Goal: Task Accomplishment & Management: Manage account settings

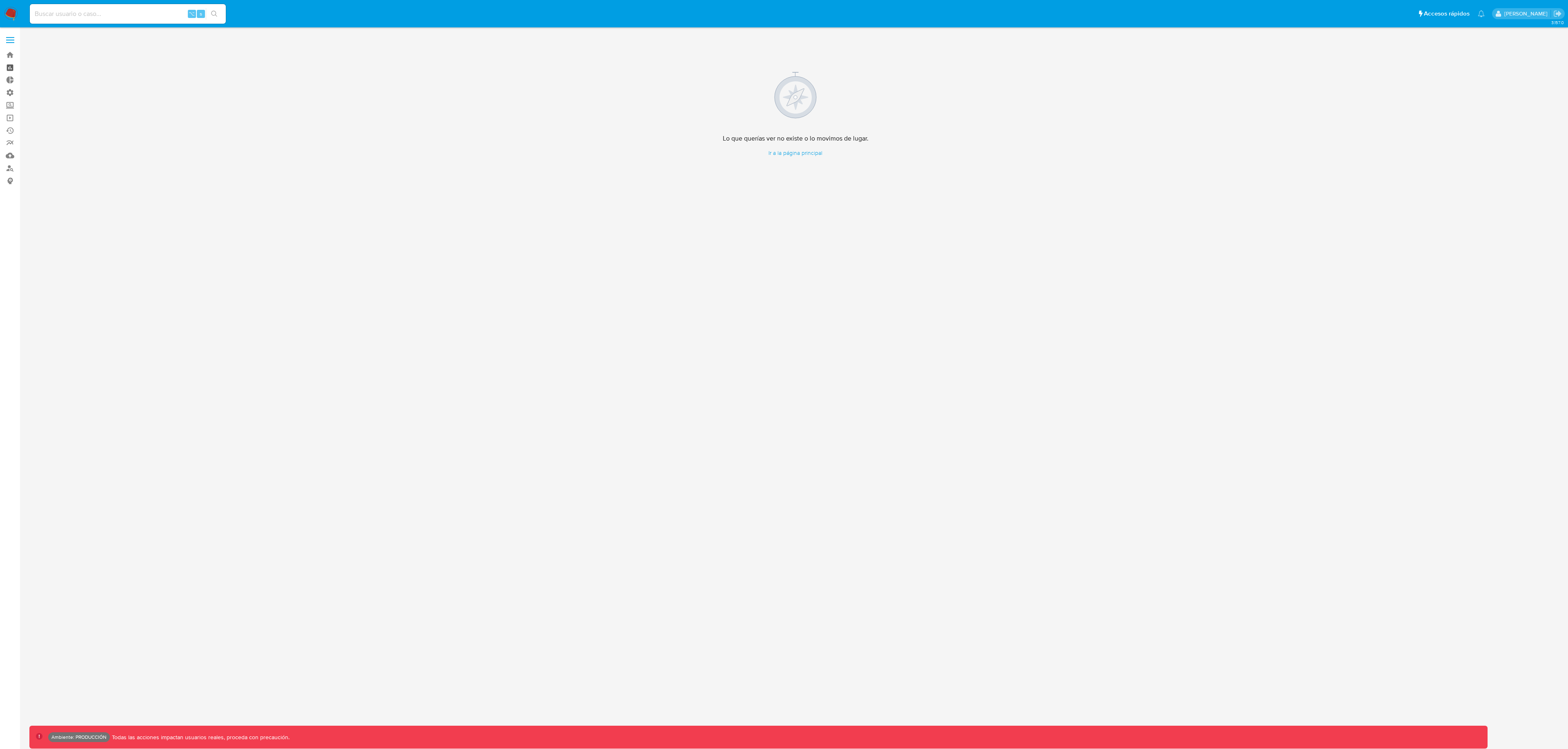
click at [10, 62] on link "Tablero" at bounding box center [49, 68] width 97 height 13
click at [10, 56] on link "Bandeja" at bounding box center [49, 55] width 97 height 13
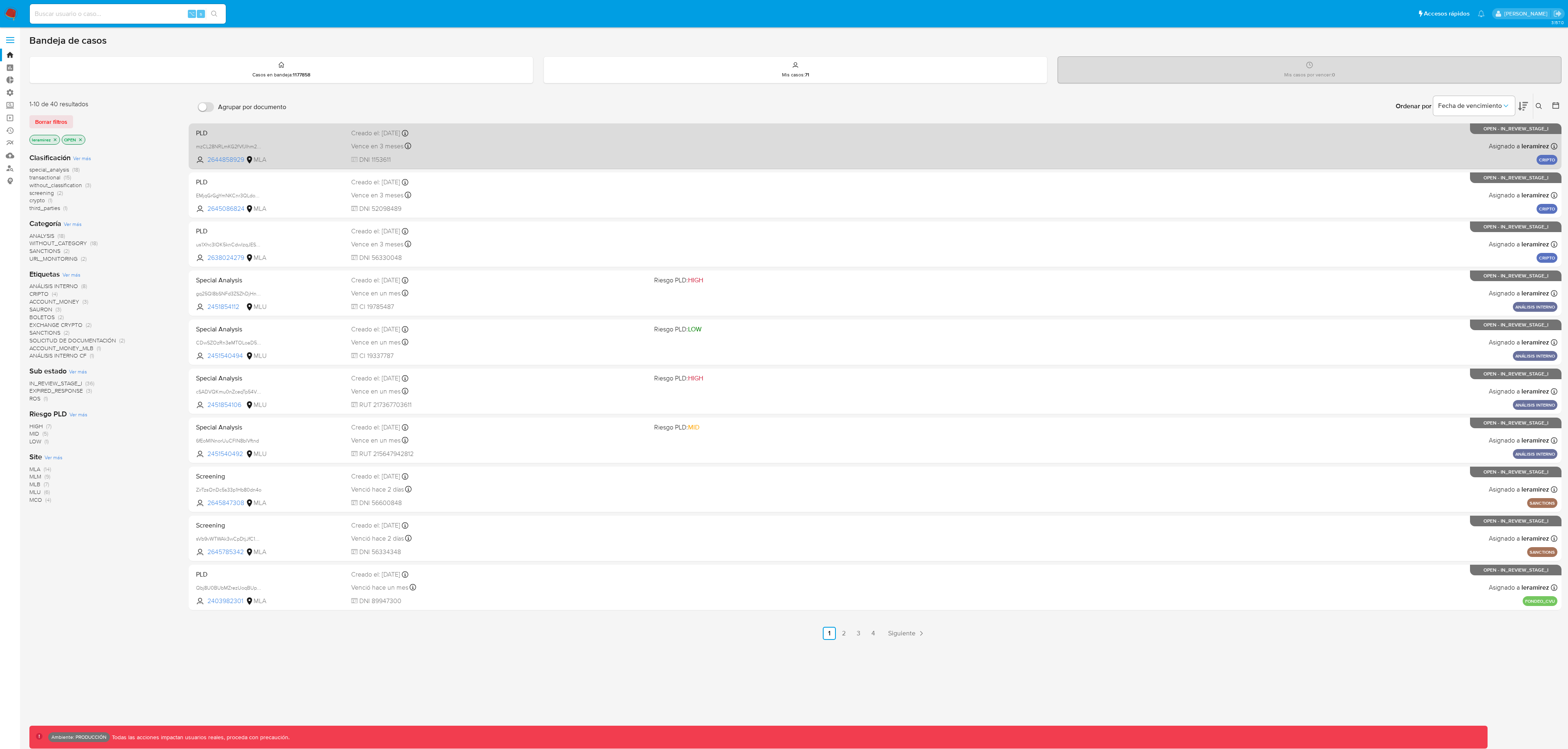
click at [660, 154] on div "PLD mzCL28NRLmKG2fVfJIhm2ken 2644858929 MLA Creado el: 25/08/2025 Creado el: 25…" at bounding box center [875, 146] width 1365 height 41
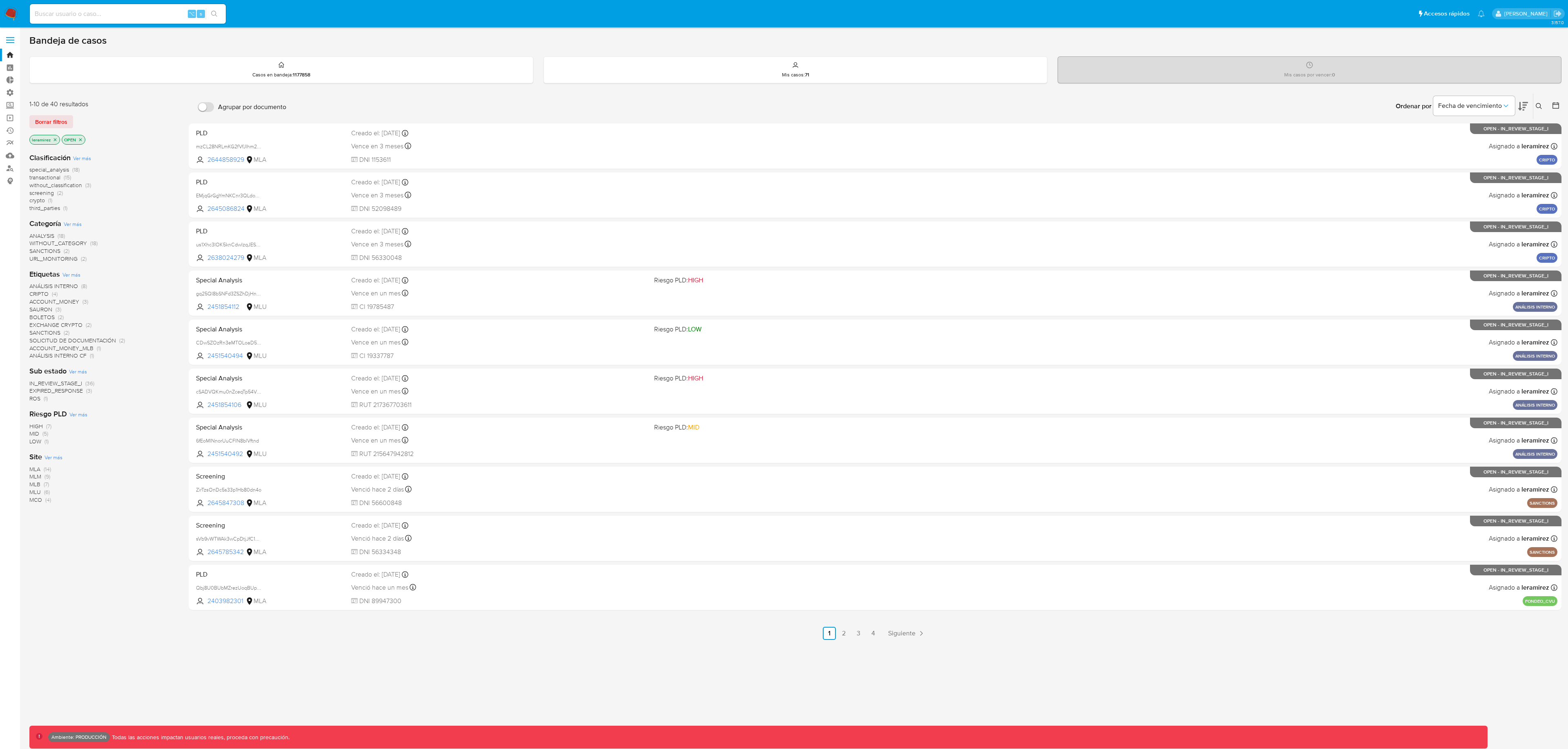
click at [54, 137] on icon "close-filter" at bounding box center [55, 139] width 5 height 5
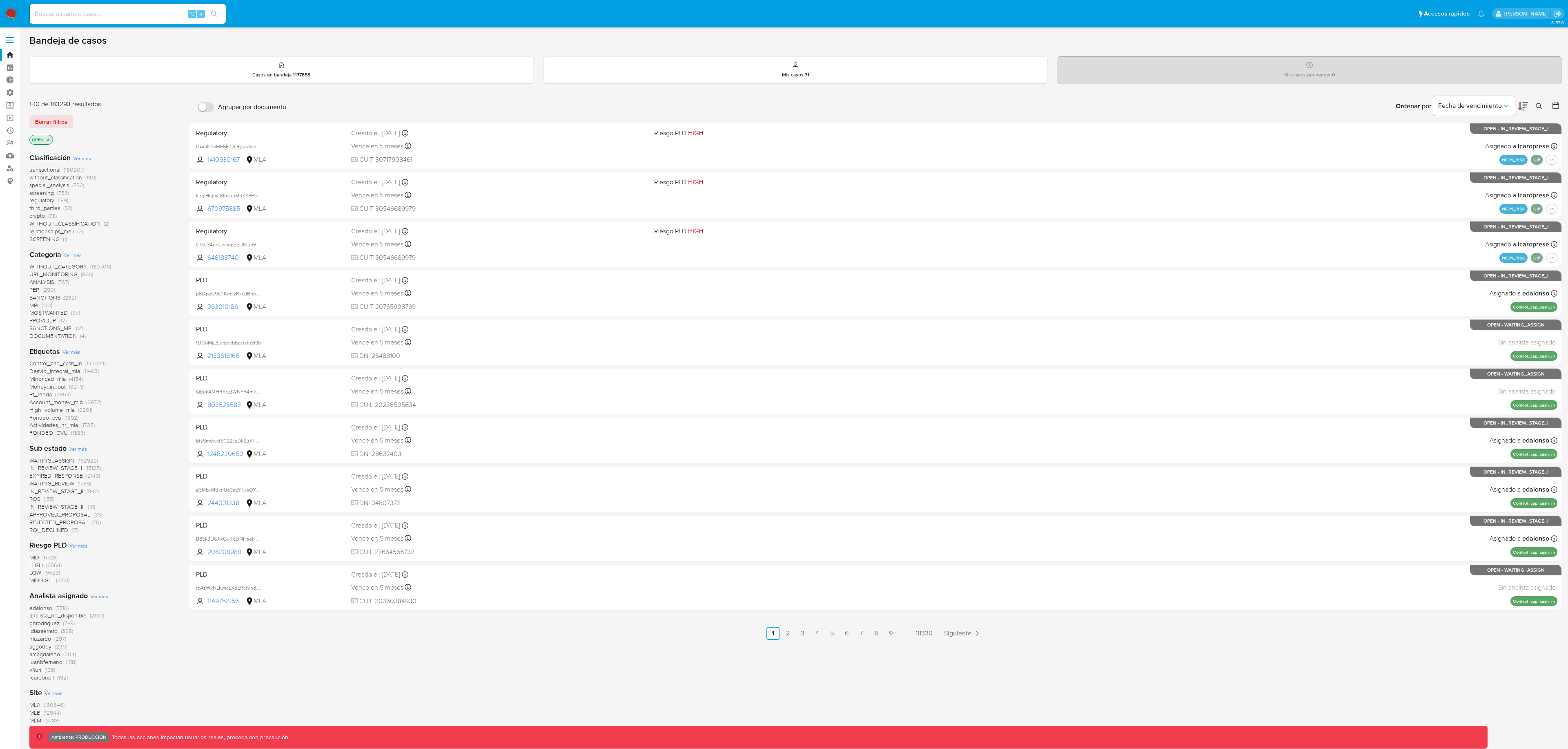
click at [51, 137] on p "OPEN" at bounding box center [41, 139] width 23 height 9
click at [51, 138] on icon "close-filter" at bounding box center [48, 139] width 5 height 5
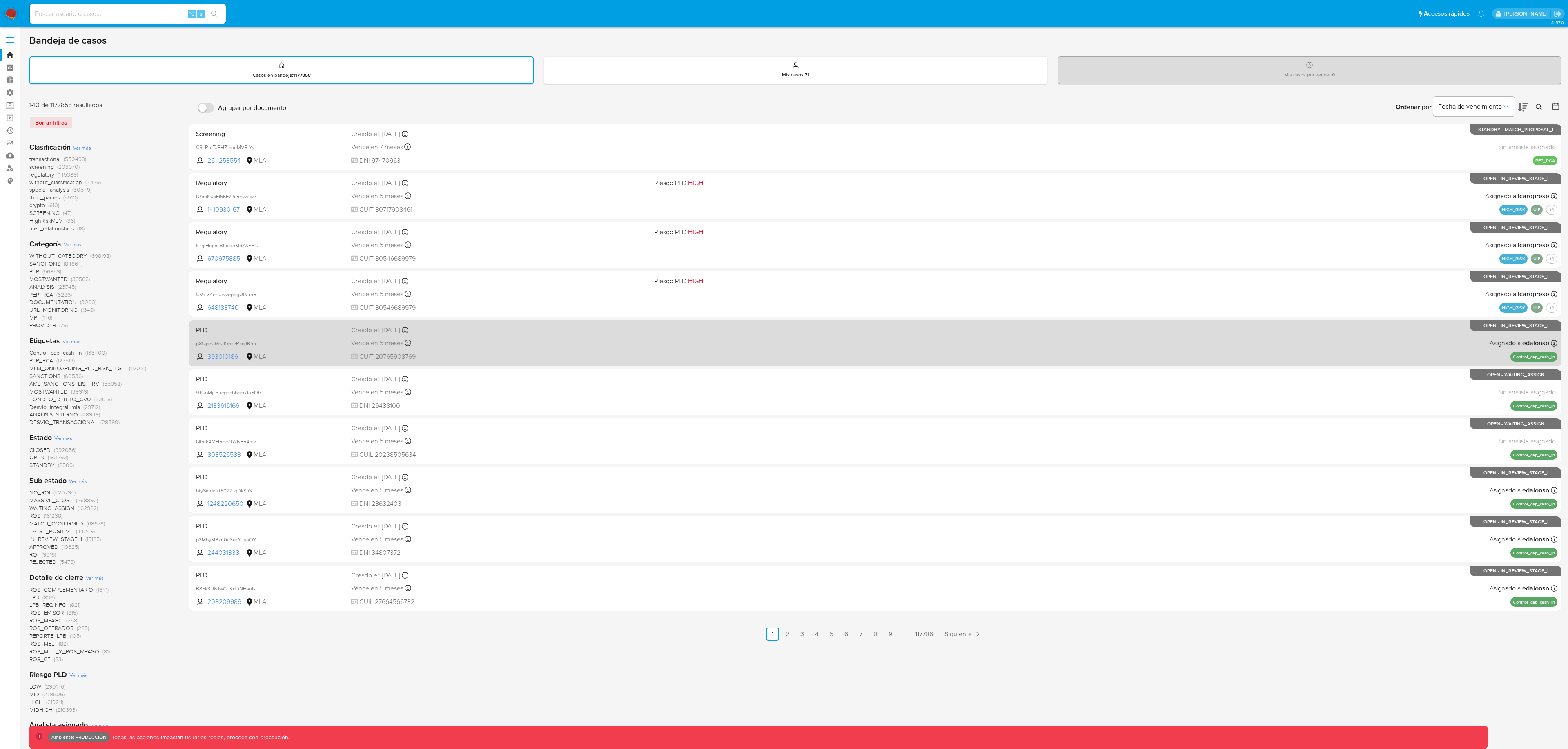
click at [703, 354] on div "PLD p8QpzG9b0KmxzRxqJBhbNdya 393010186 MLA Creado el: 26/06/2025 Creado el: 26/…" at bounding box center [875, 343] width 1365 height 41
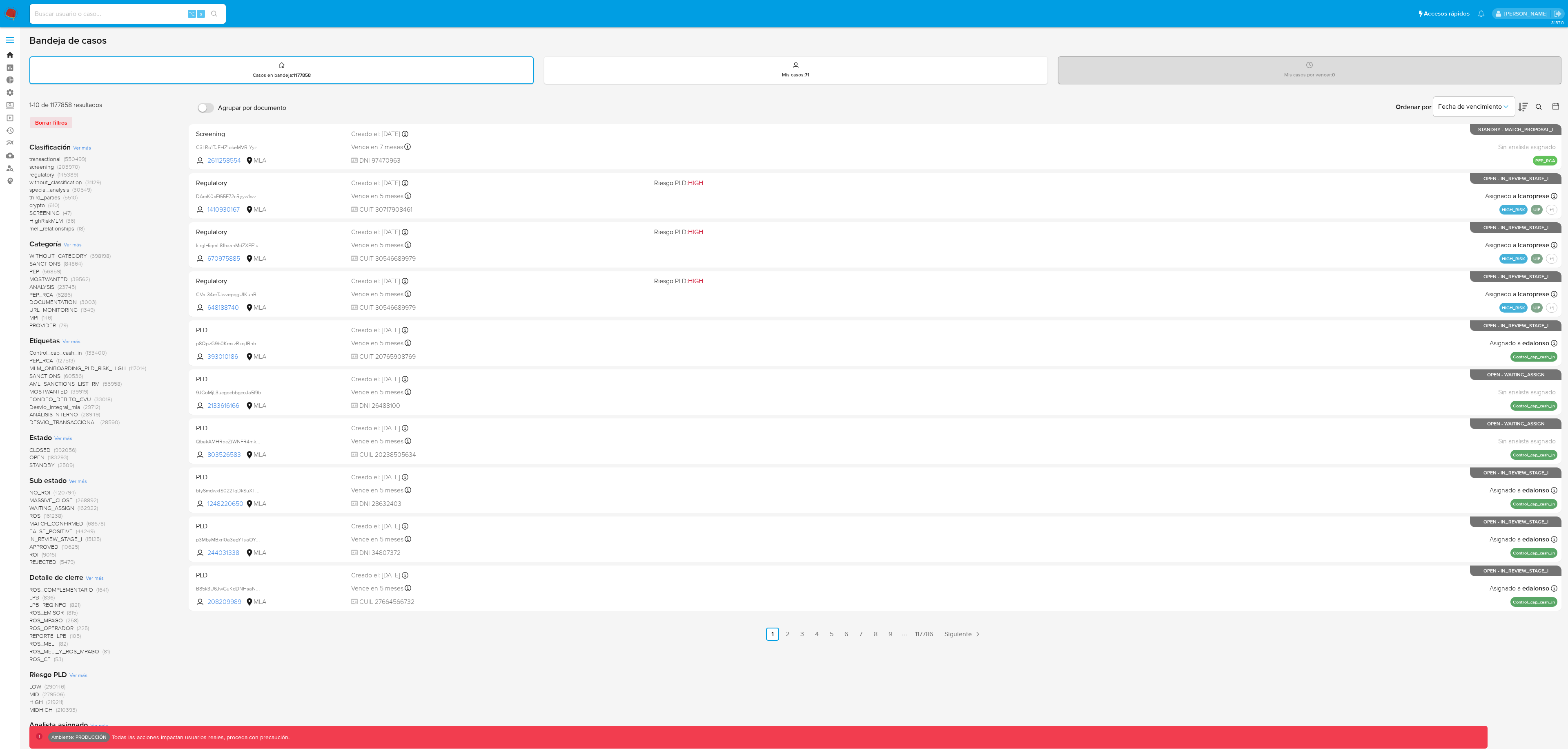
click at [14, 52] on link "Bandeja" at bounding box center [49, 55] width 97 height 13
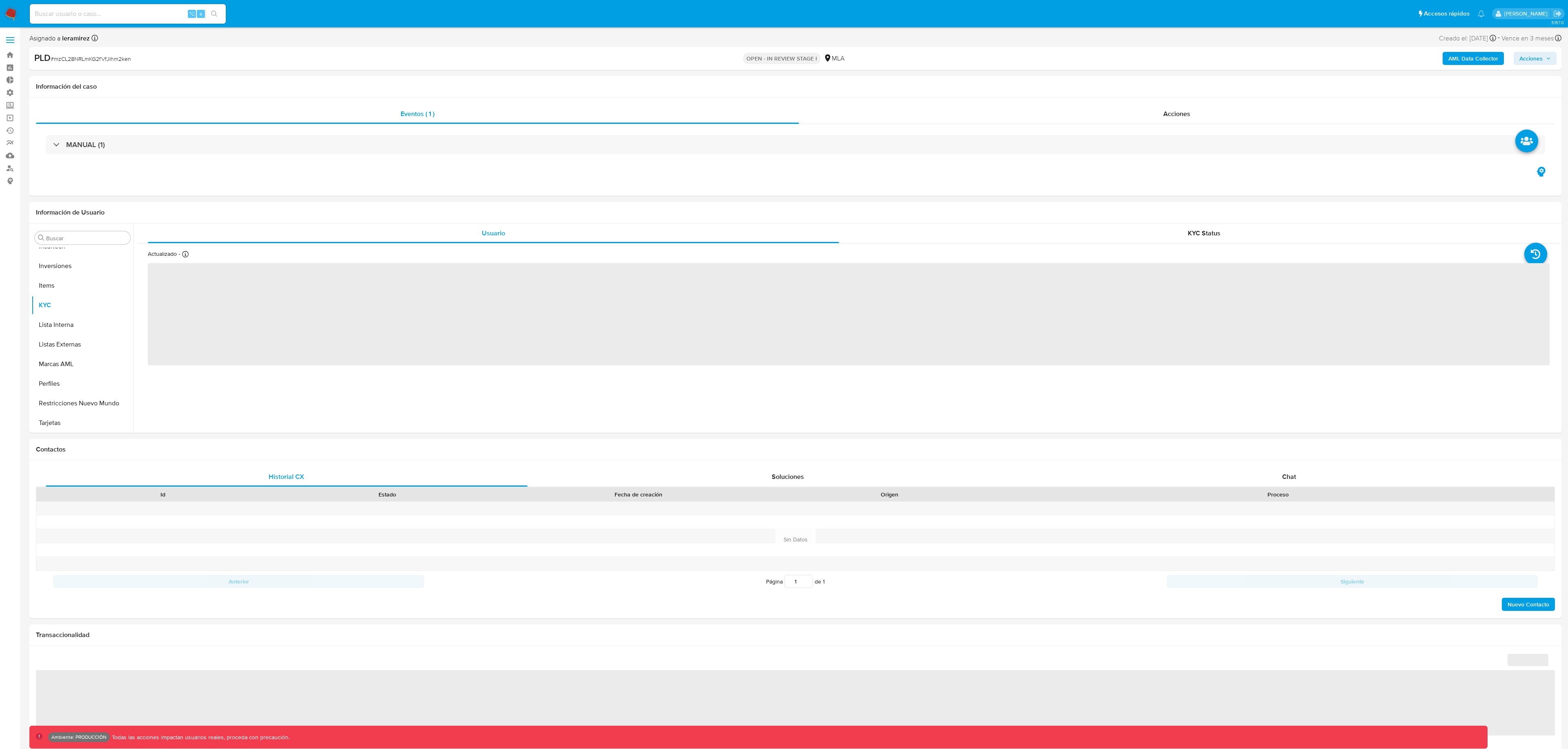
scroll to position [384, 0]
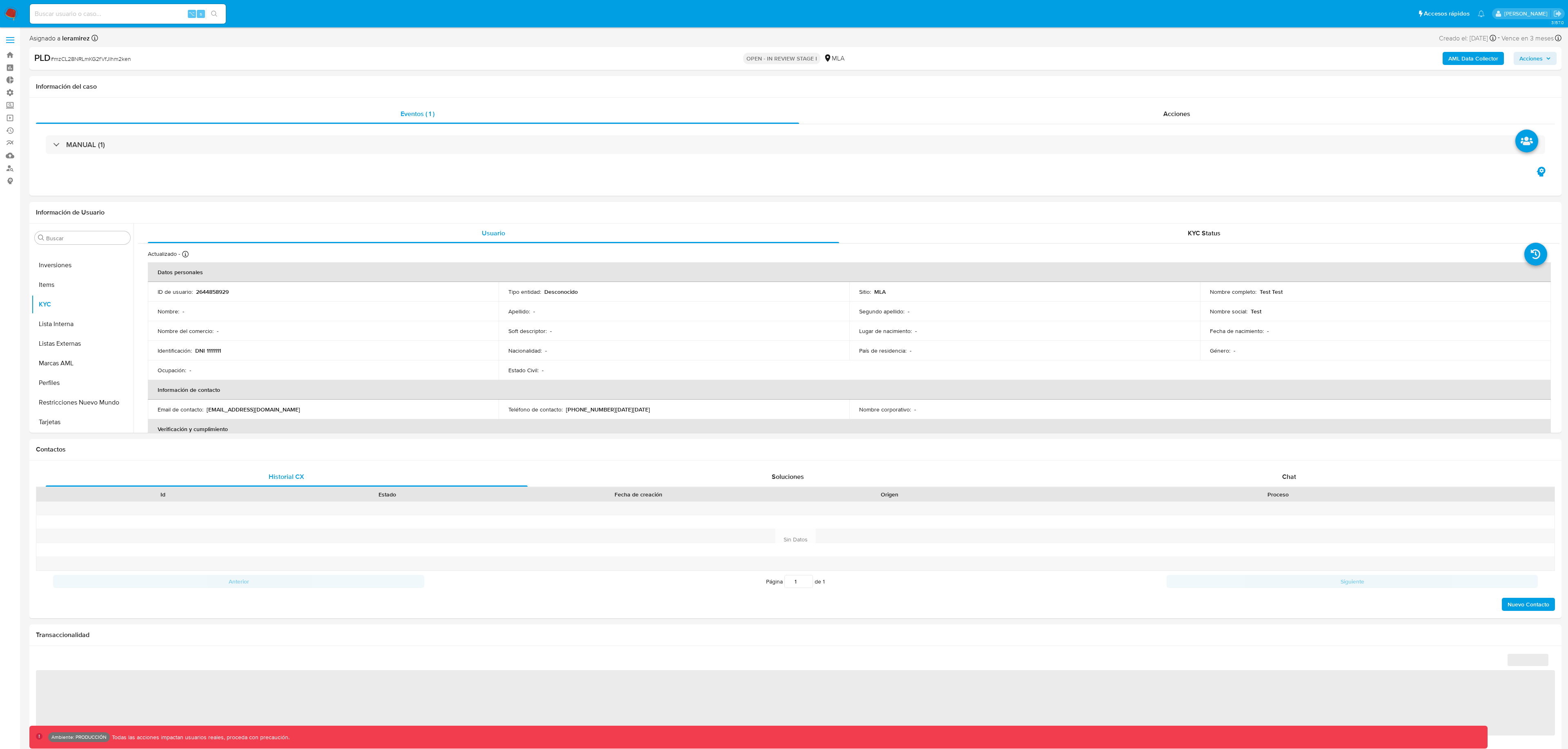
select select "10"
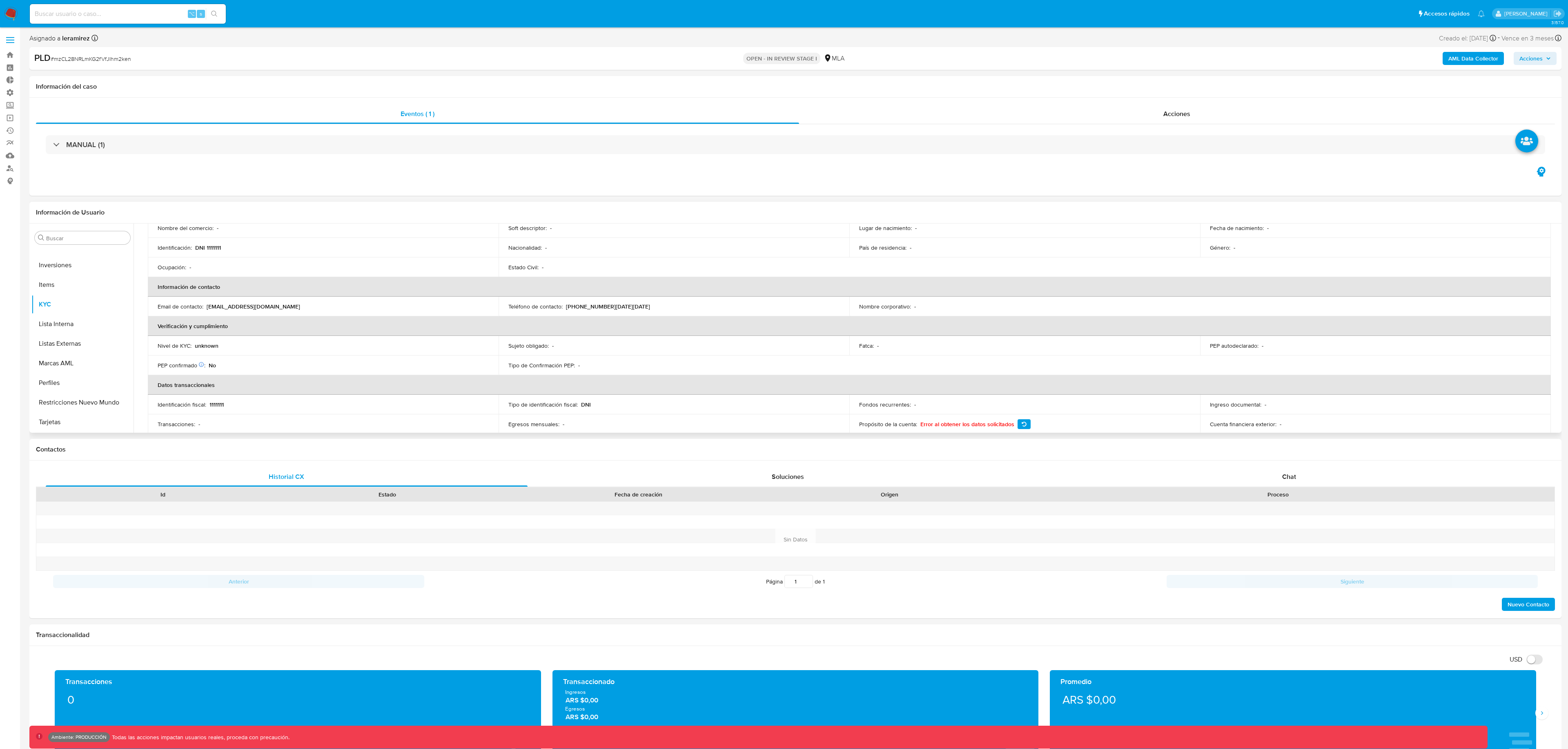
scroll to position [0, 0]
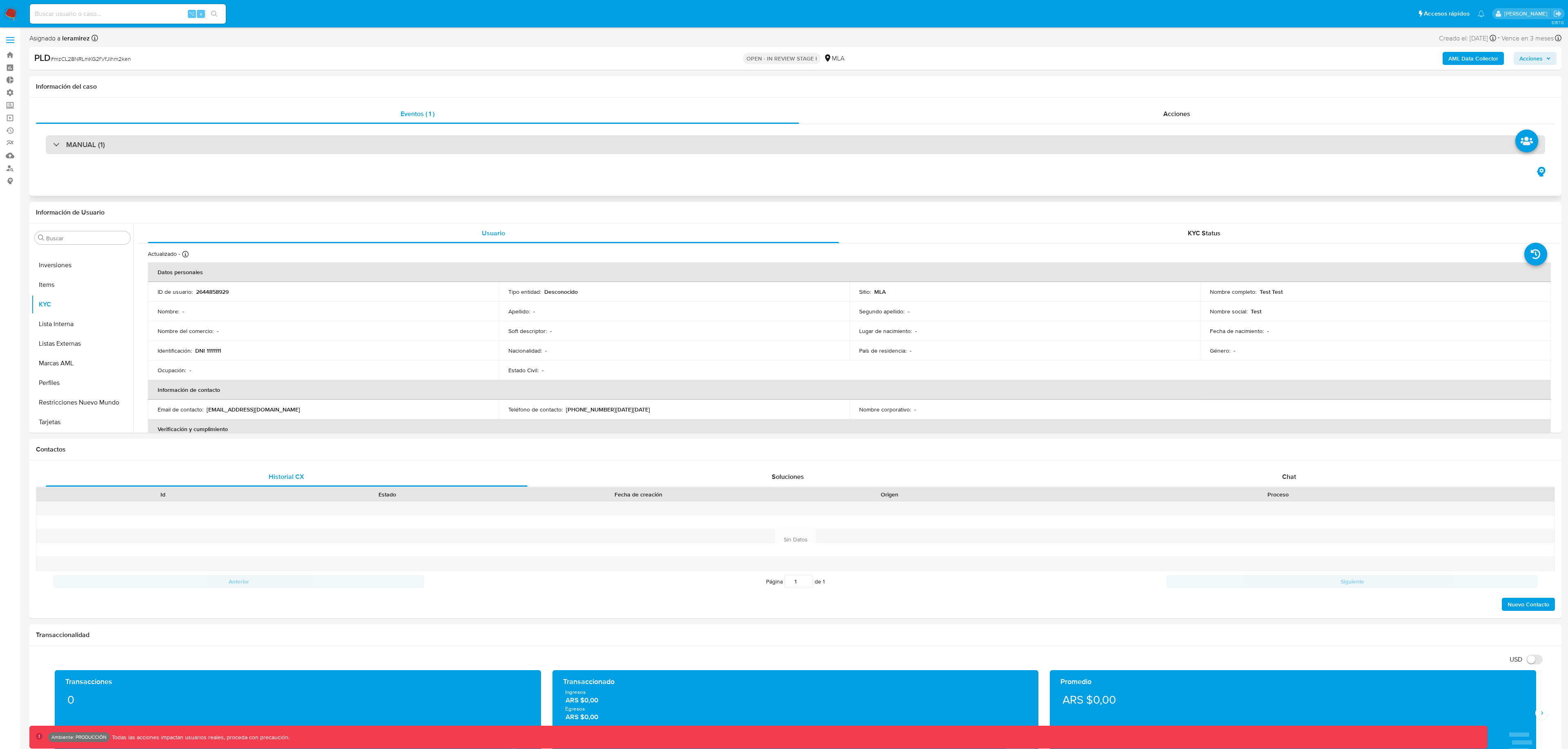
click at [54, 152] on div "MANUAL (1)" at bounding box center [795, 144] width 1499 height 19
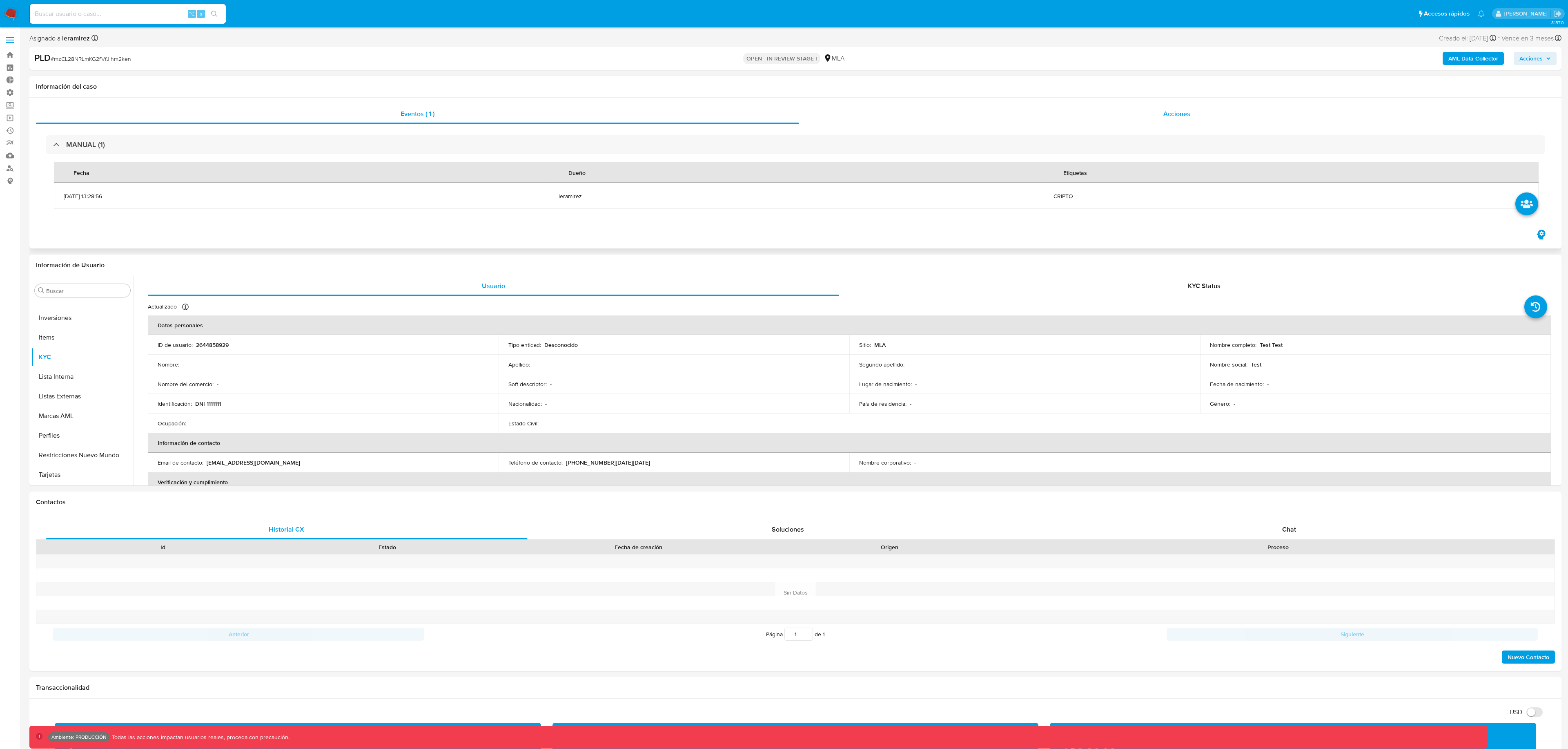
click at [1096, 106] on div "Acciones" at bounding box center [1177, 114] width 756 height 19
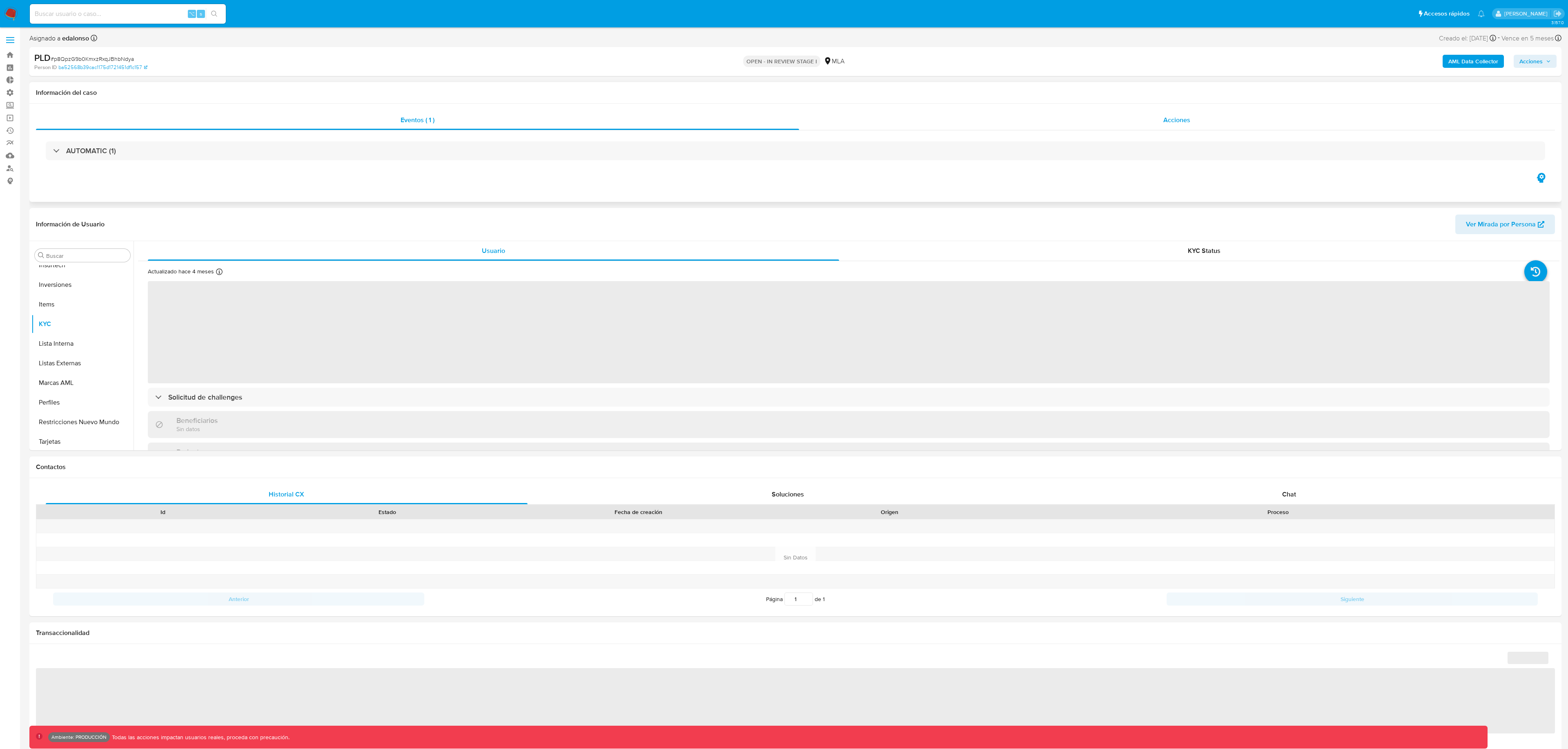
scroll to position [384, 0]
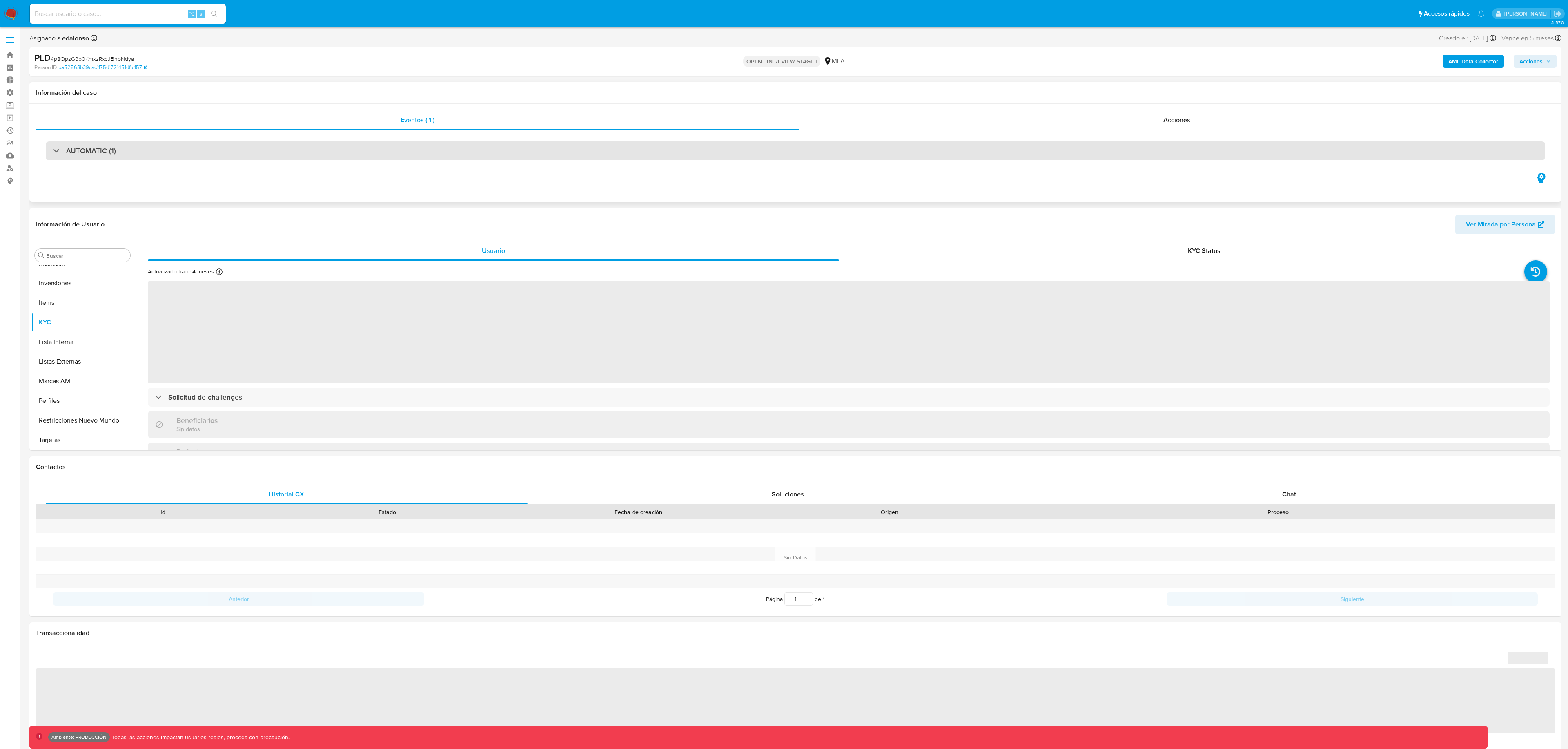
click at [428, 154] on div "AUTOMATIC (1)" at bounding box center [795, 150] width 1499 height 19
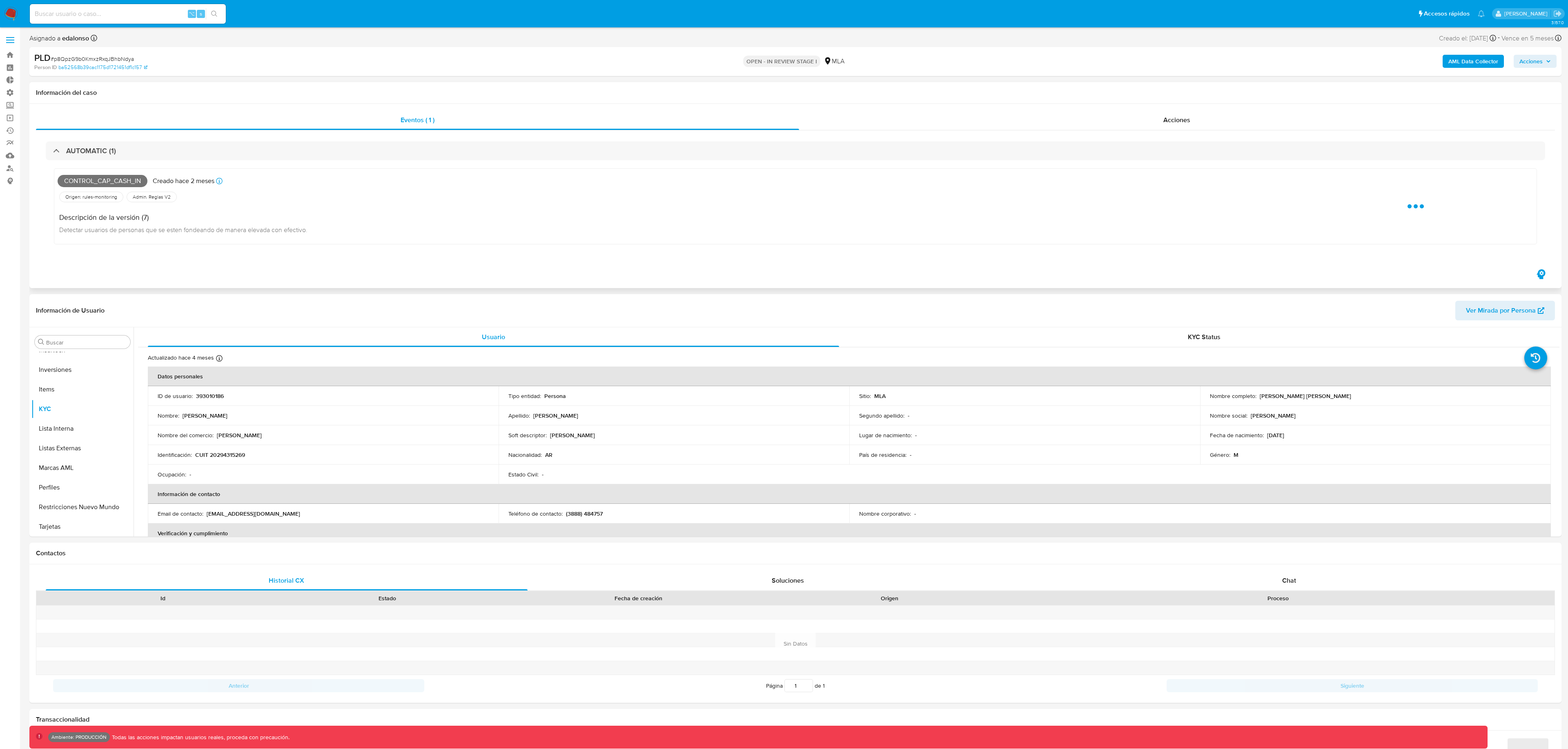
select select "10"
click at [1191, 120] on div "Acciones" at bounding box center [1177, 120] width 756 height 19
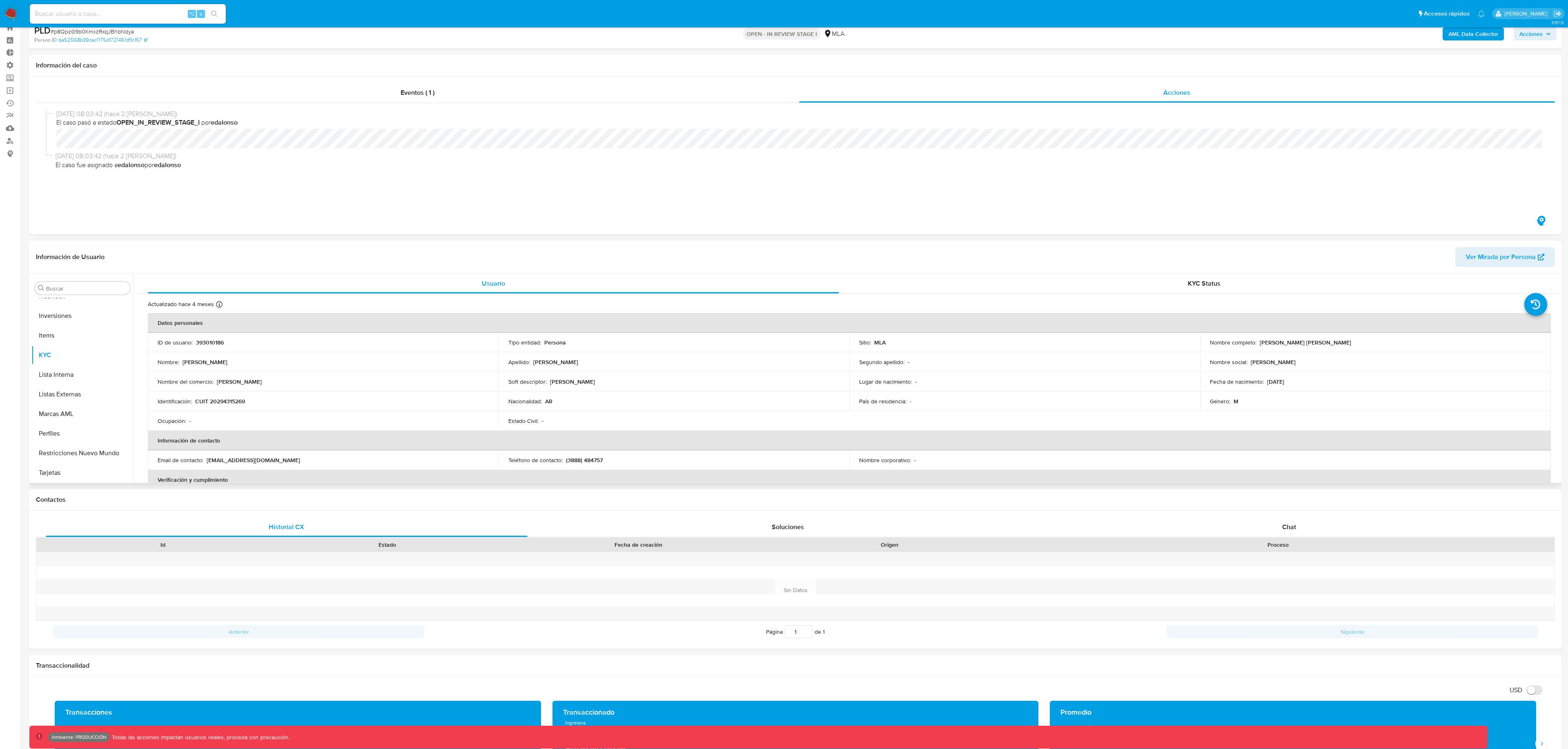
scroll to position [0, 0]
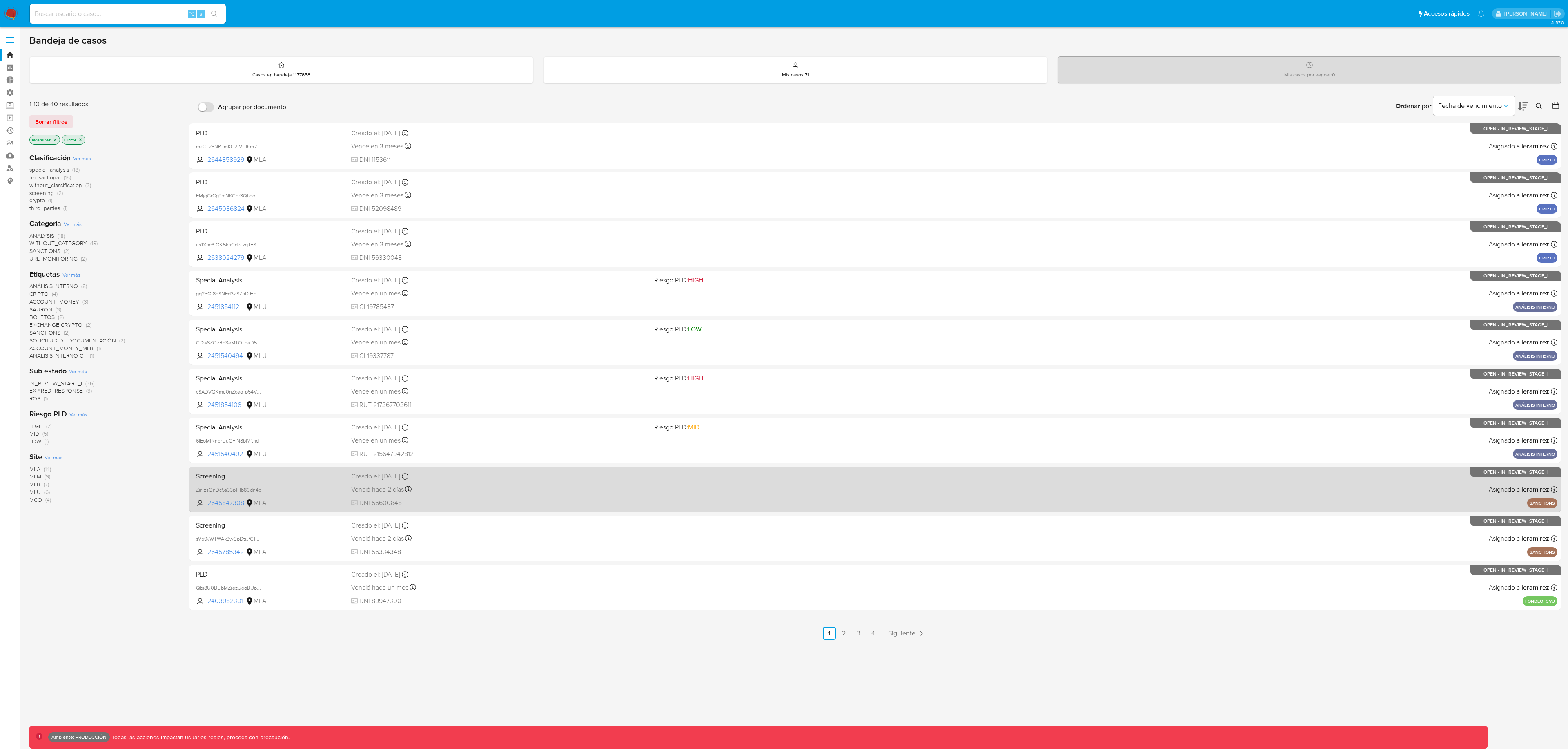
click at [579, 491] on div "Venció hace 2 días Vence el 26/08/2025 13:11:21" at bounding box center [500, 489] width 297 height 11
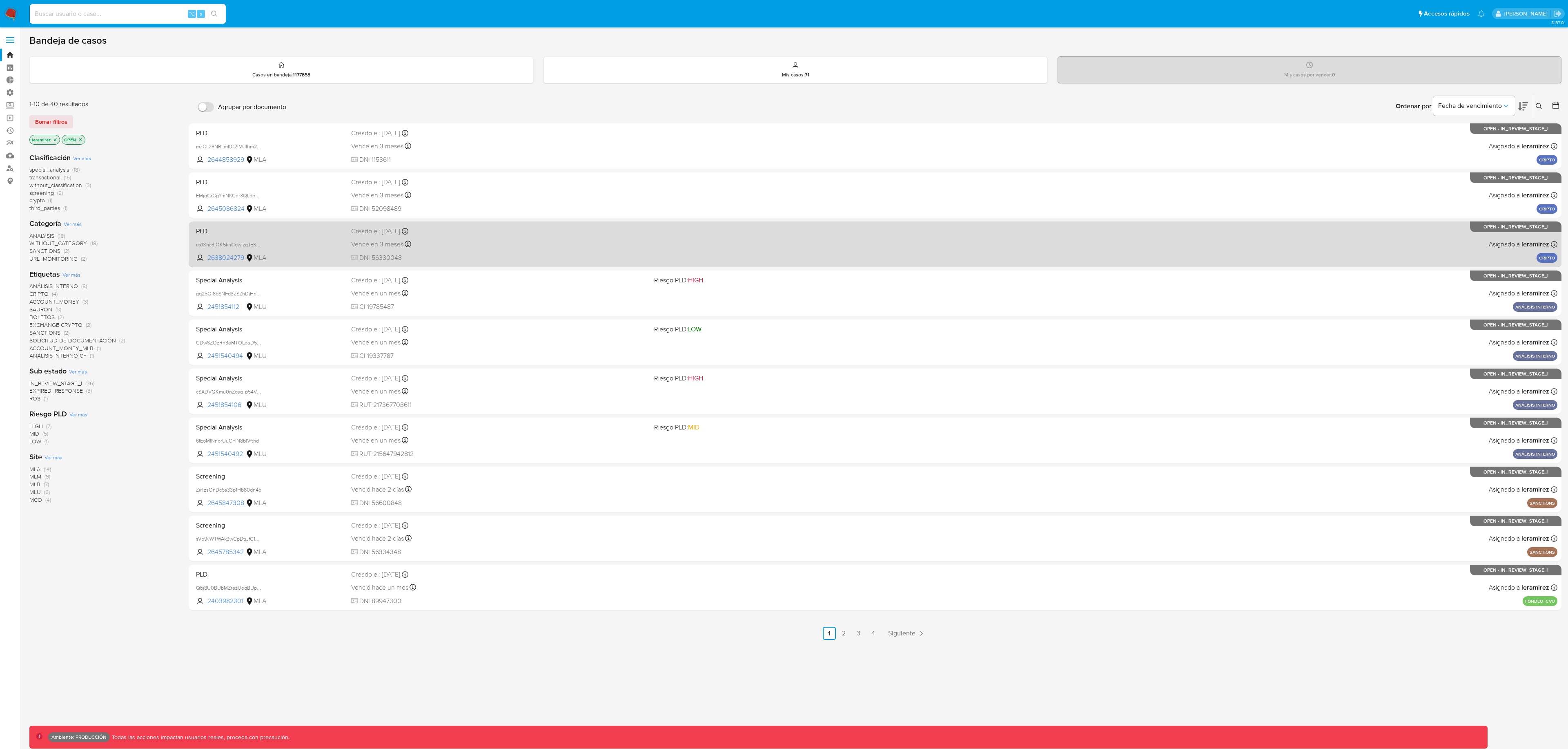
click at [604, 239] on div "Vence en 3 meses Vence el 19/11/2025 10:24:55" at bounding box center [500, 244] width 297 height 11
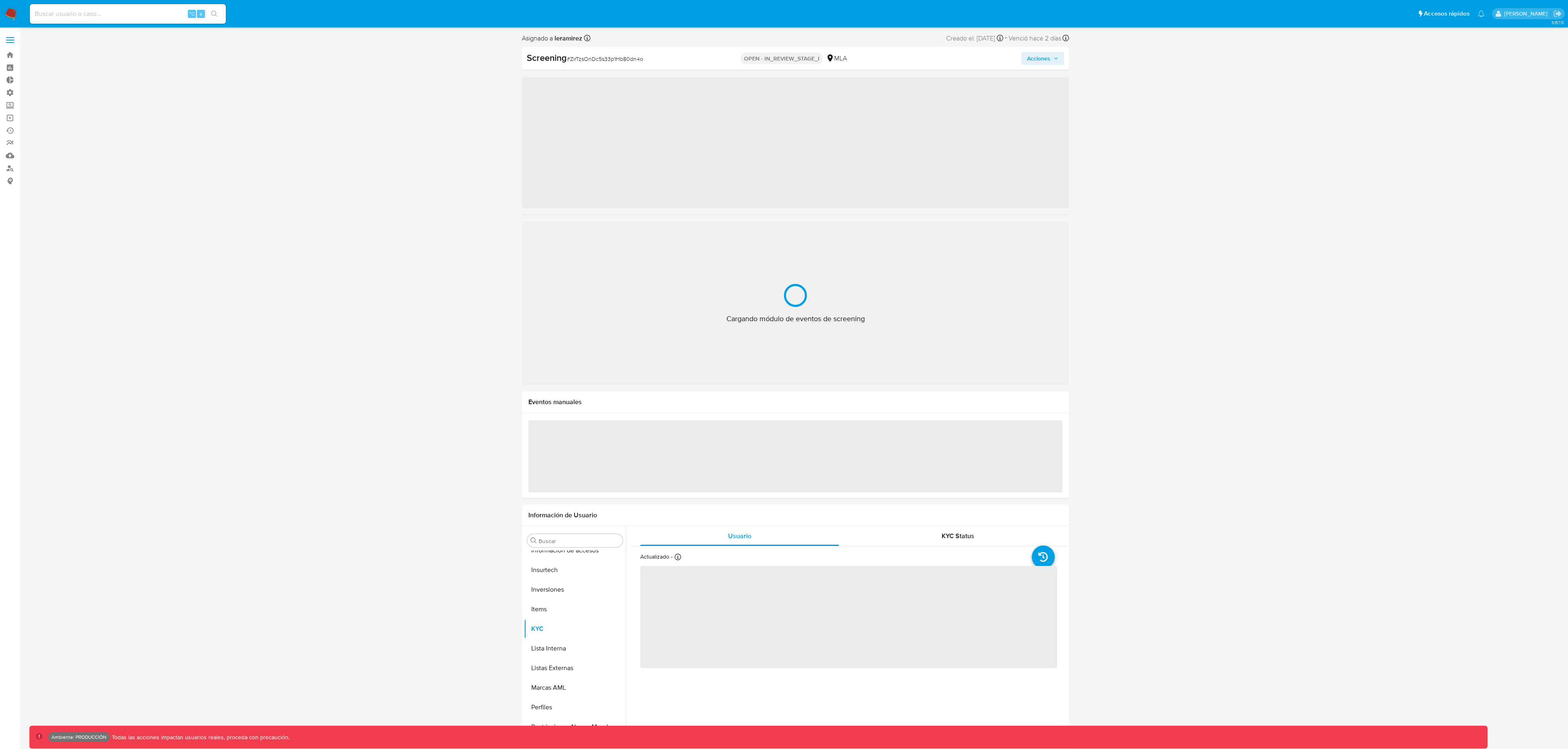
scroll to position [384, 0]
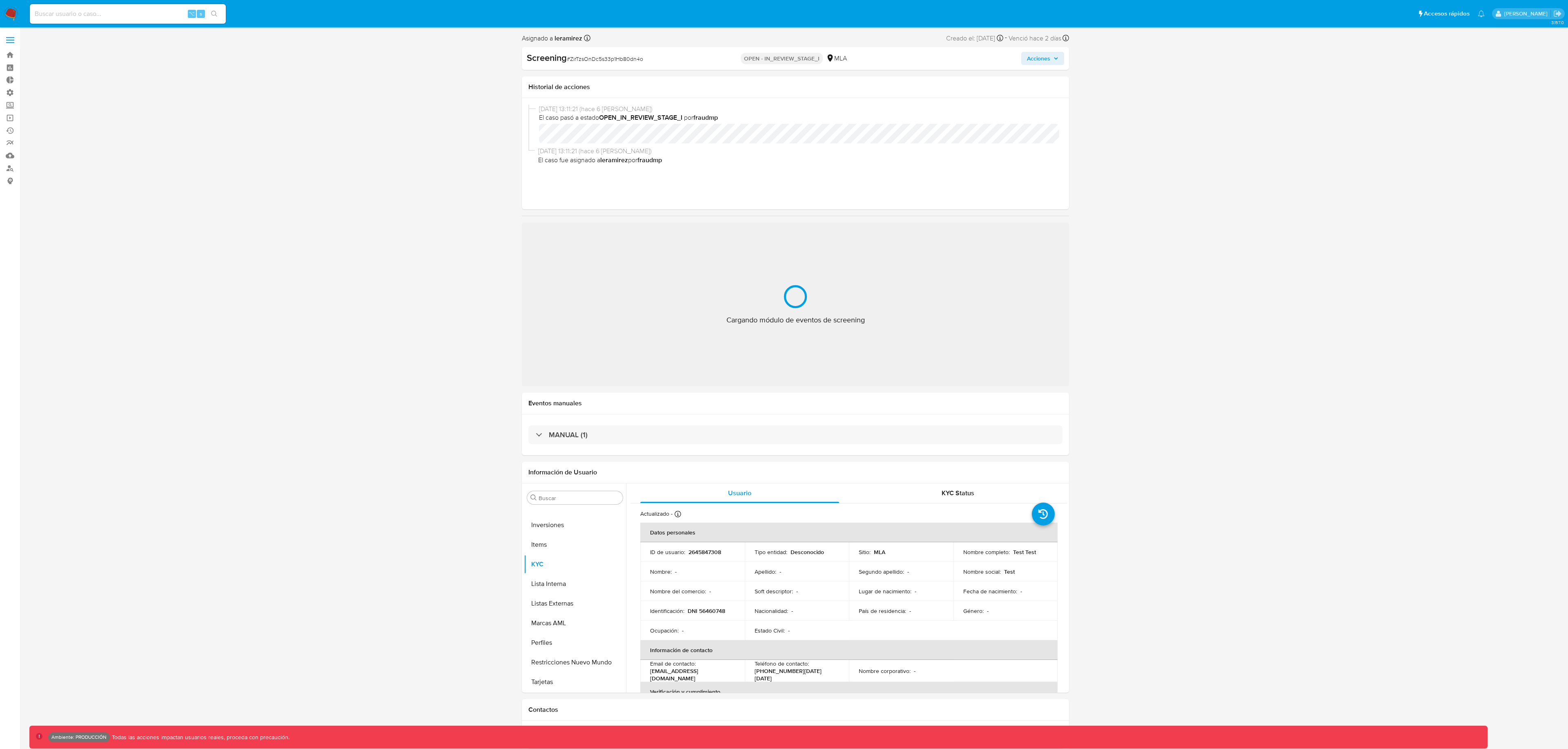
select select "10"
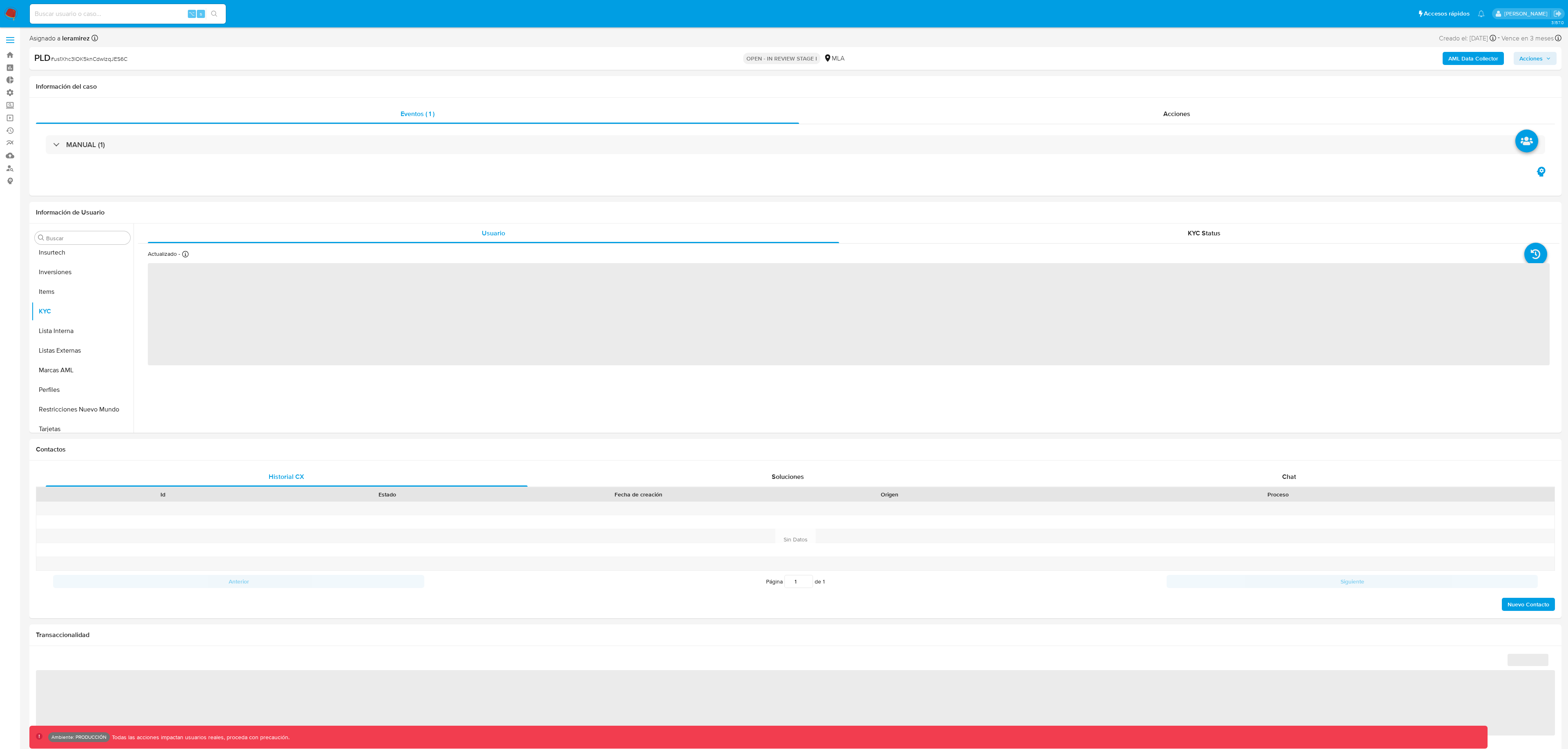
scroll to position [384, 0]
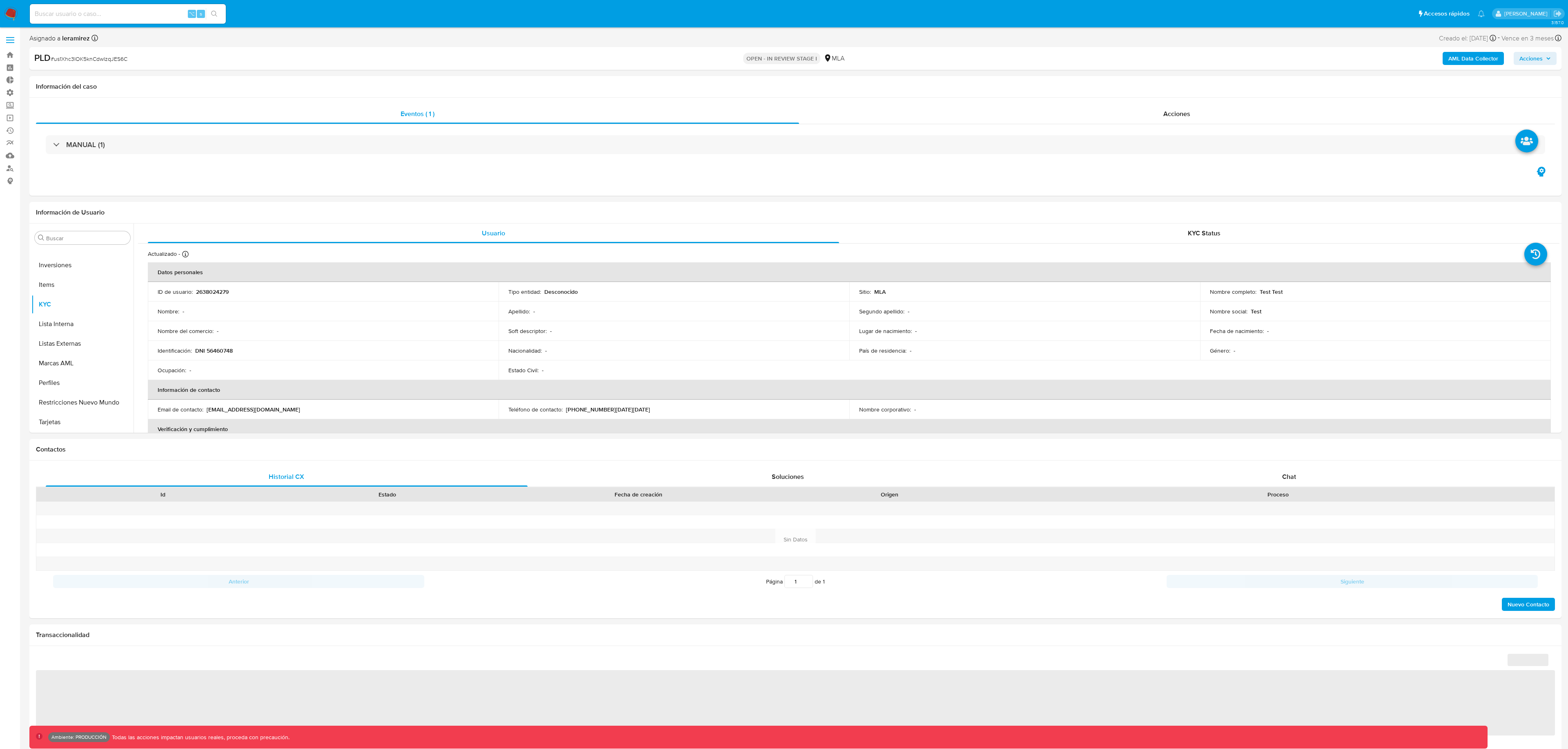
select select "10"
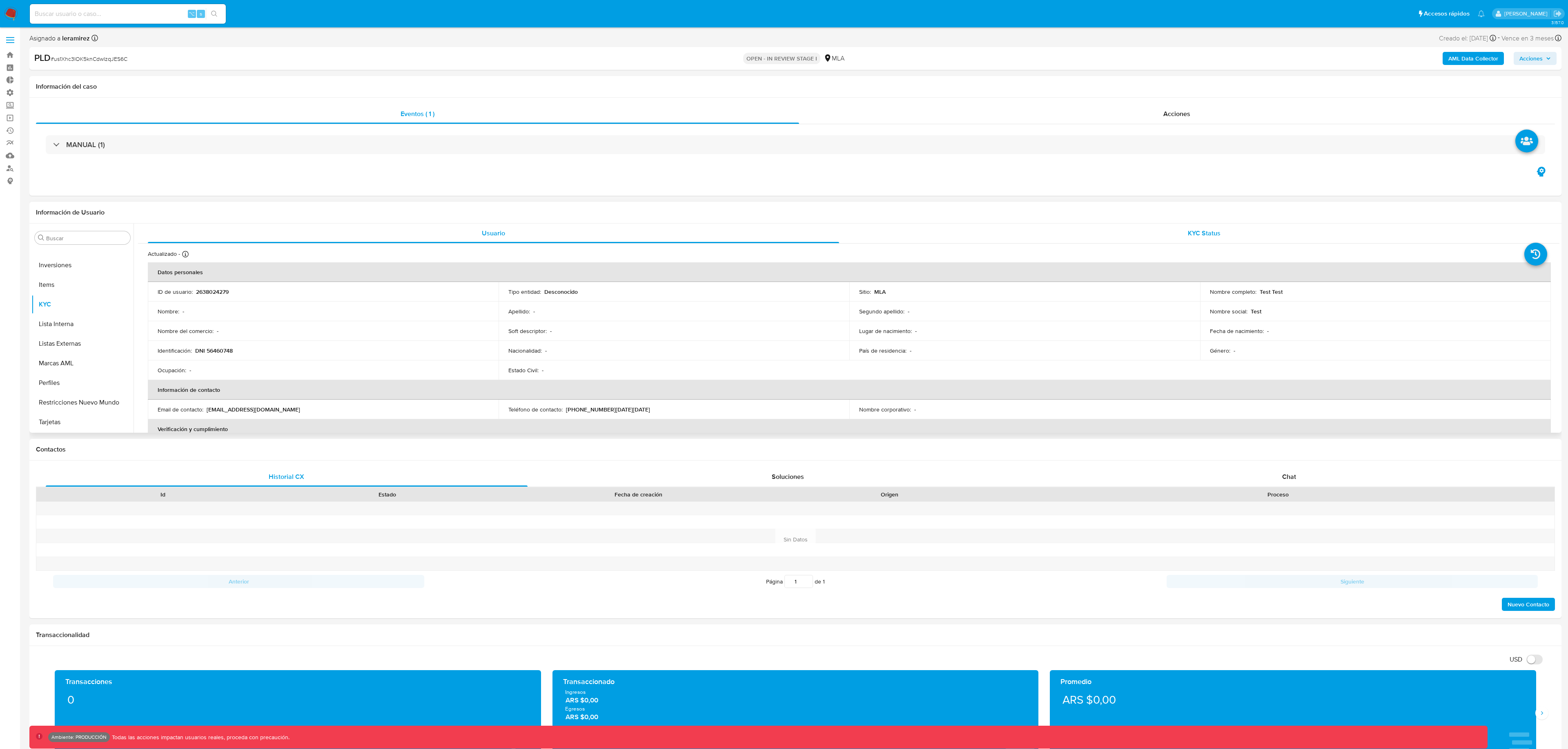
click at [1202, 229] on span "KYC Status" at bounding box center [1204, 233] width 33 height 9
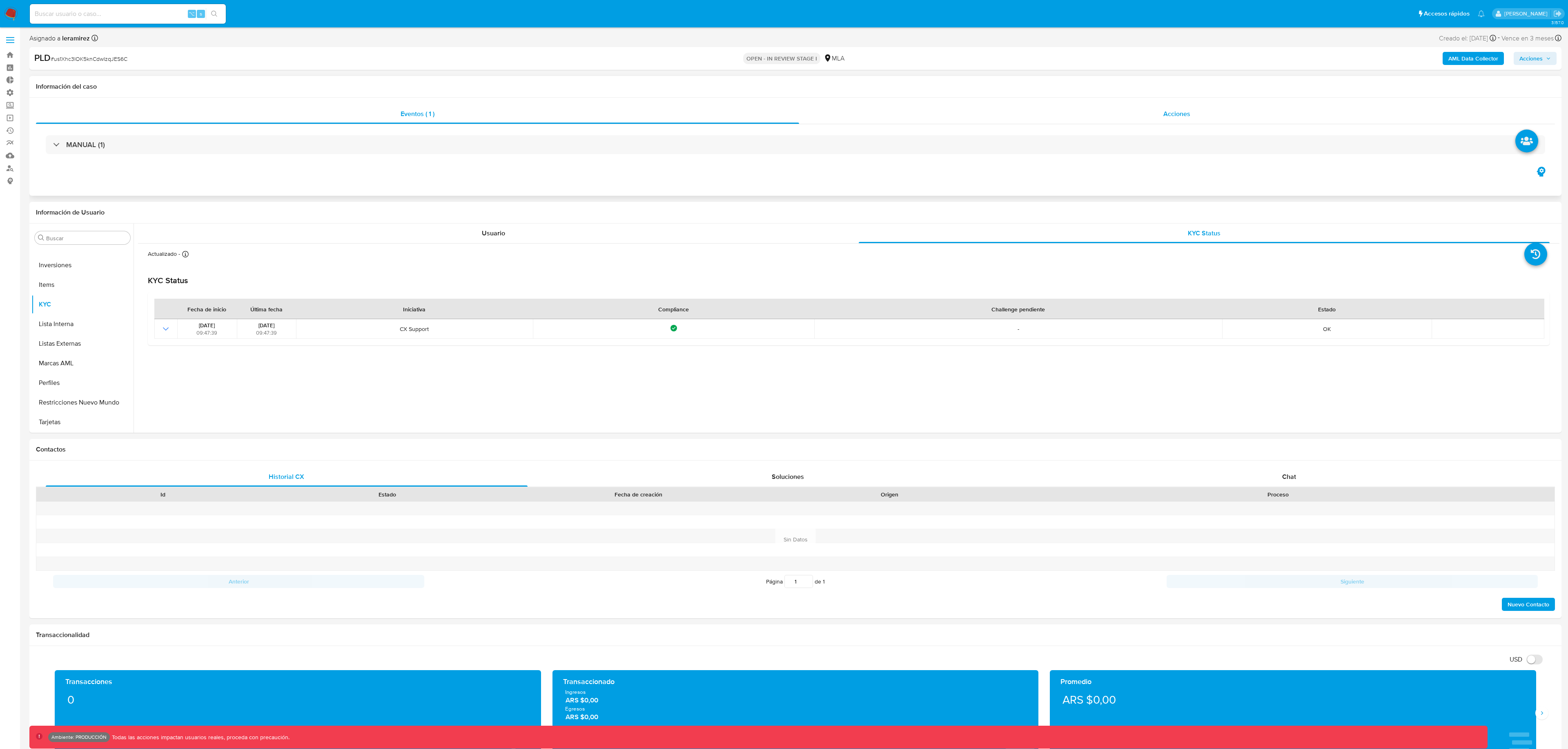
click at [1177, 110] on span "Acciones" at bounding box center [1177, 113] width 27 height 9
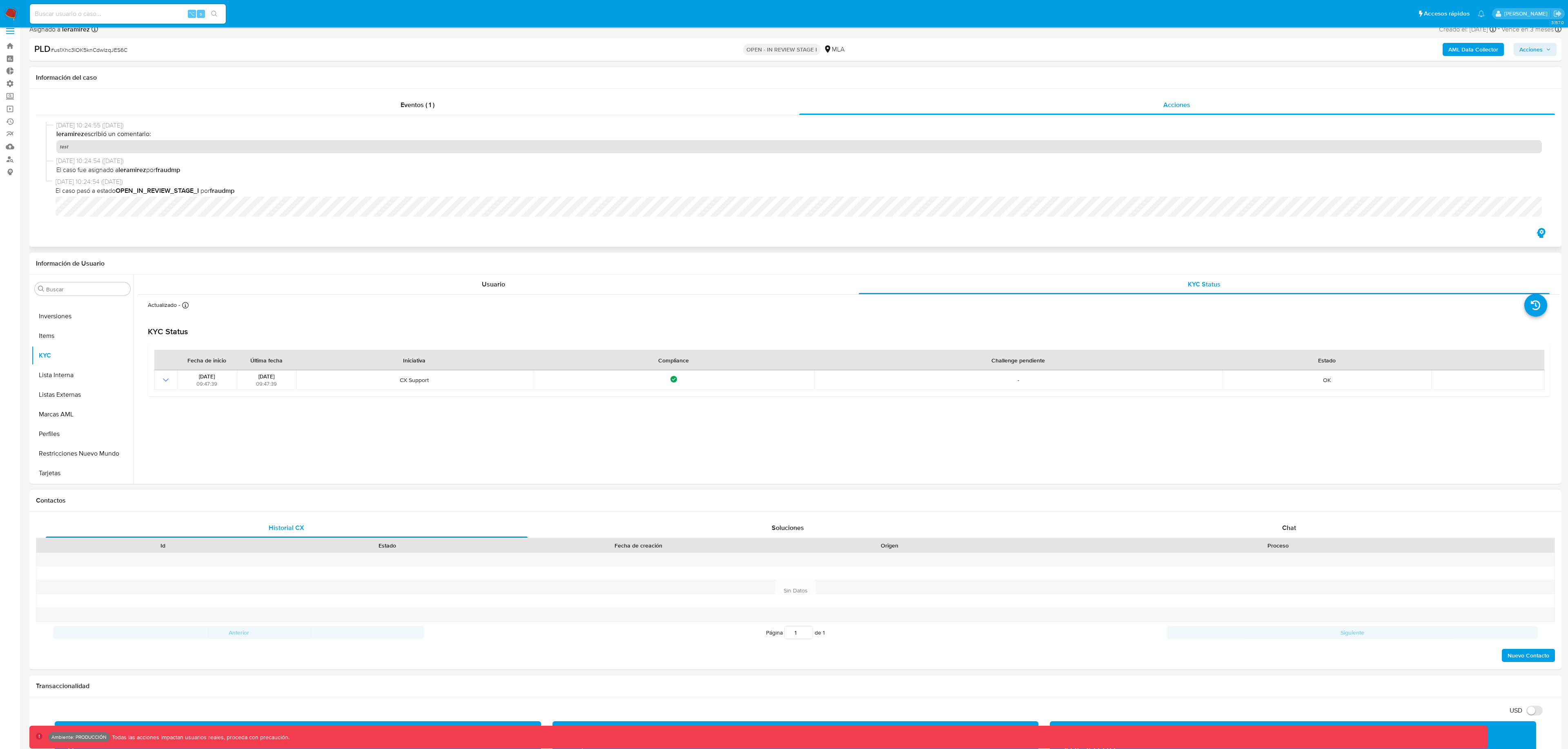
scroll to position [10, 0]
